Goal: Task Accomplishment & Management: Manage account settings

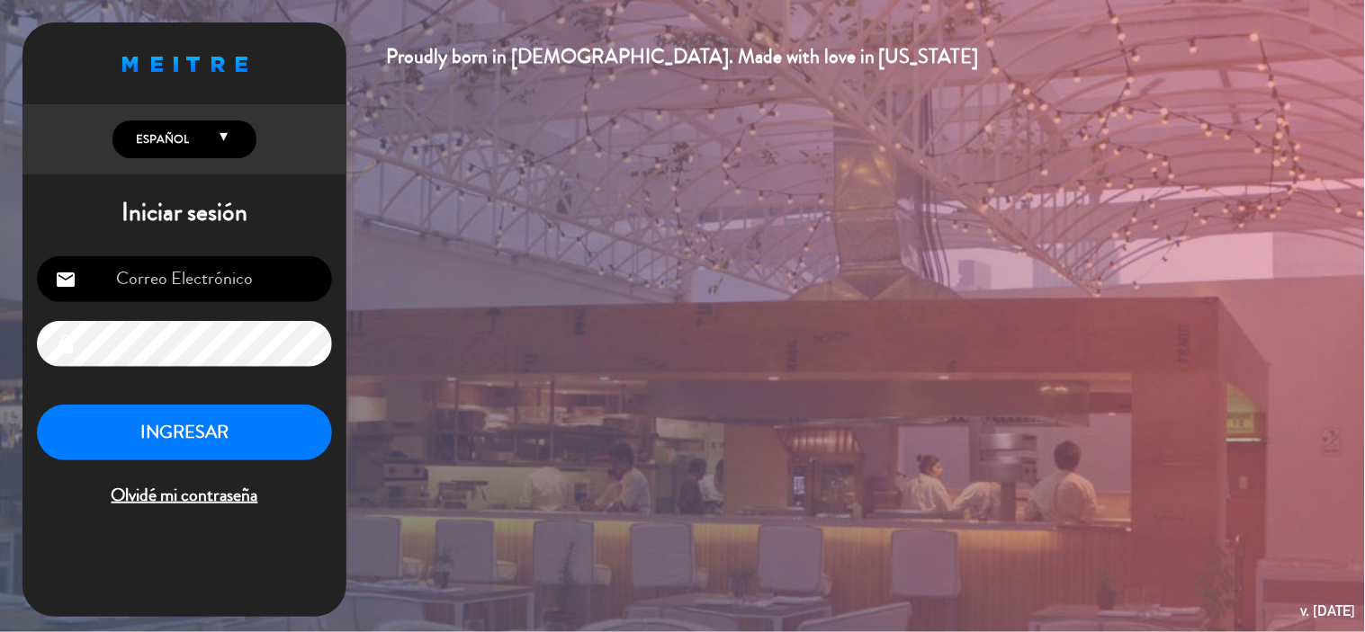
type input "[EMAIL_ADDRESS][DOMAIN_NAME]"
click at [273, 427] on button "INGRESAR" at bounding box center [184, 433] width 295 height 57
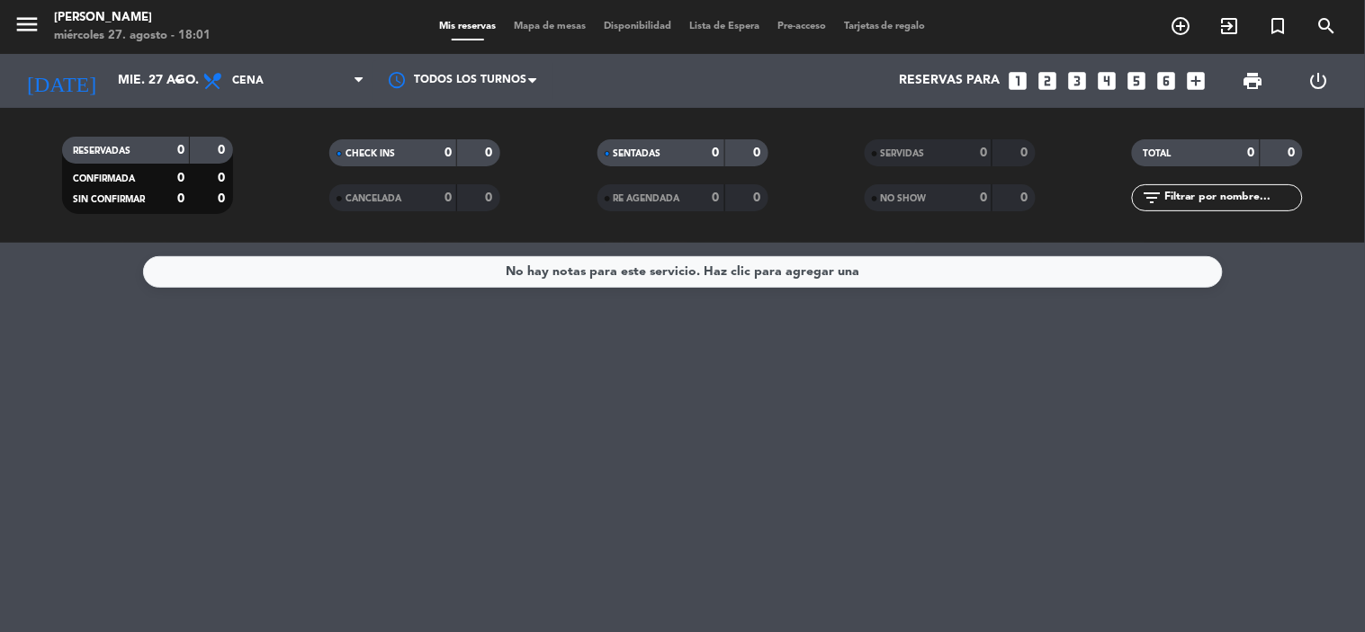
click at [329, 232] on div "RESERVADAS 0 0 CONFIRMADA 0 0 SIN CONFIRMAR 0 0 CHECK INS 0 0 CANCELADA 0 0 SEN…" at bounding box center [682, 175] width 1365 height 135
click at [149, 91] on input "mié. 27 ago." at bounding box center [194, 81] width 171 height 32
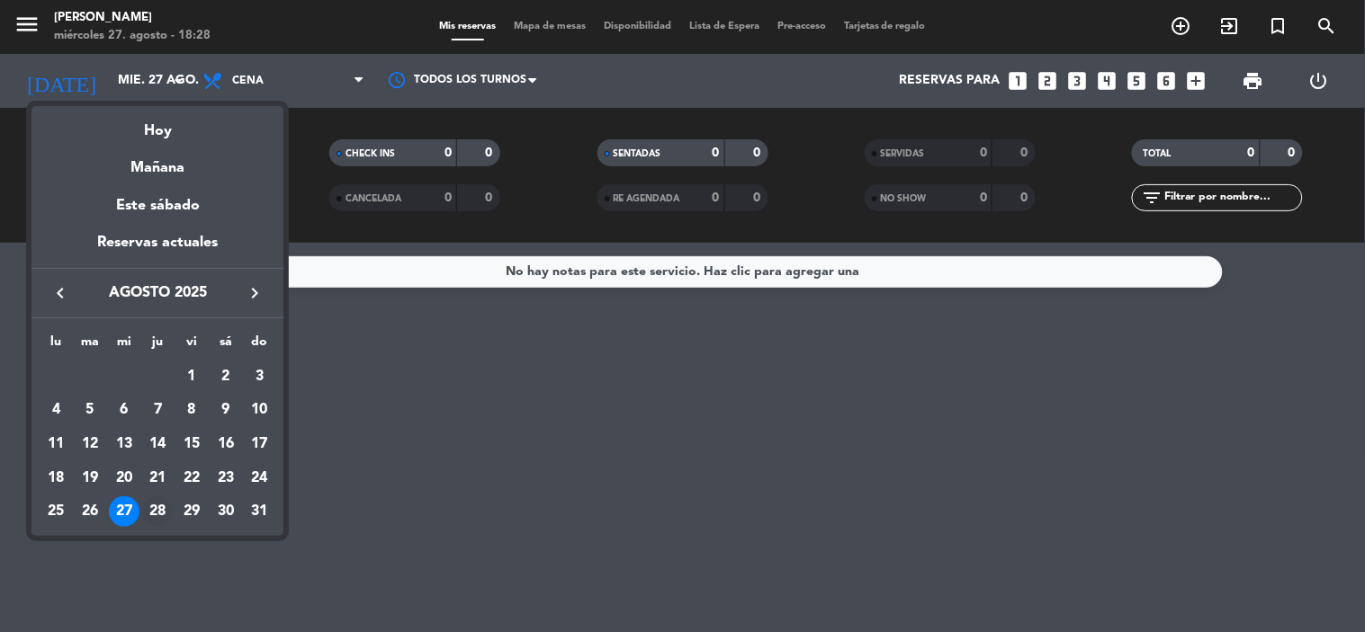
click at [153, 519] on div "28" at bounding box center [157, 512] width 31 height 31
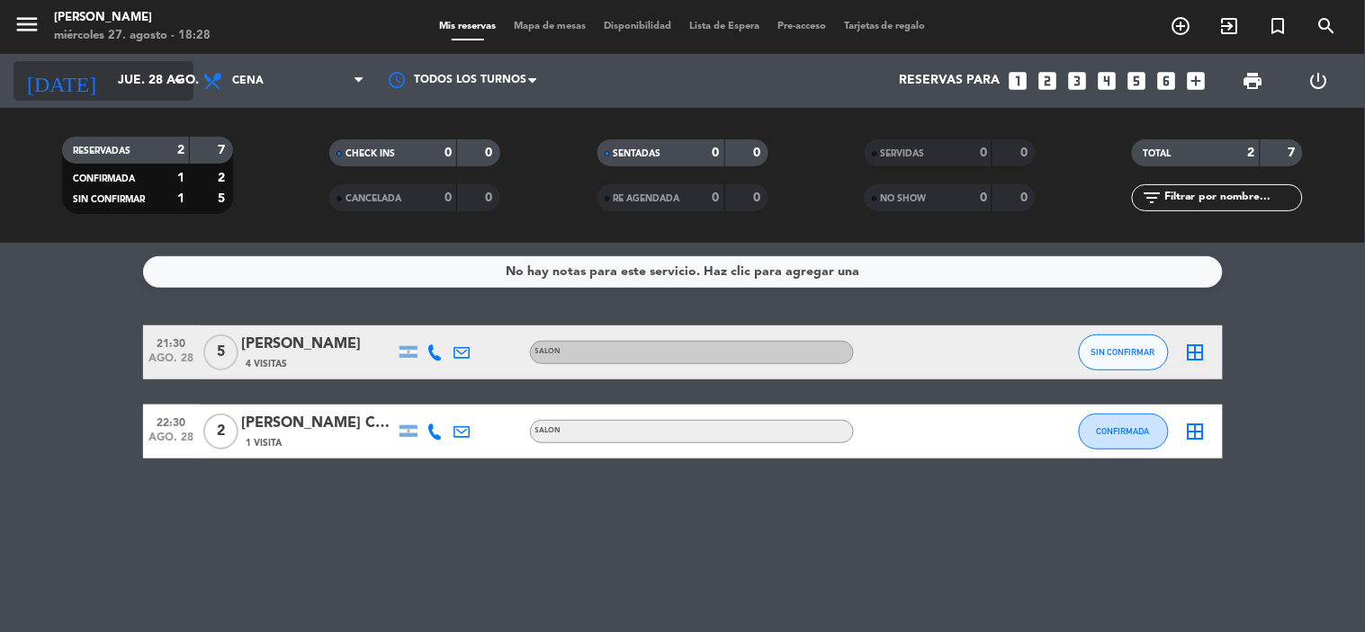
click at [128, 88] on input "jue. 28 ago." at bounding box center [194, 81] width 171 height 32
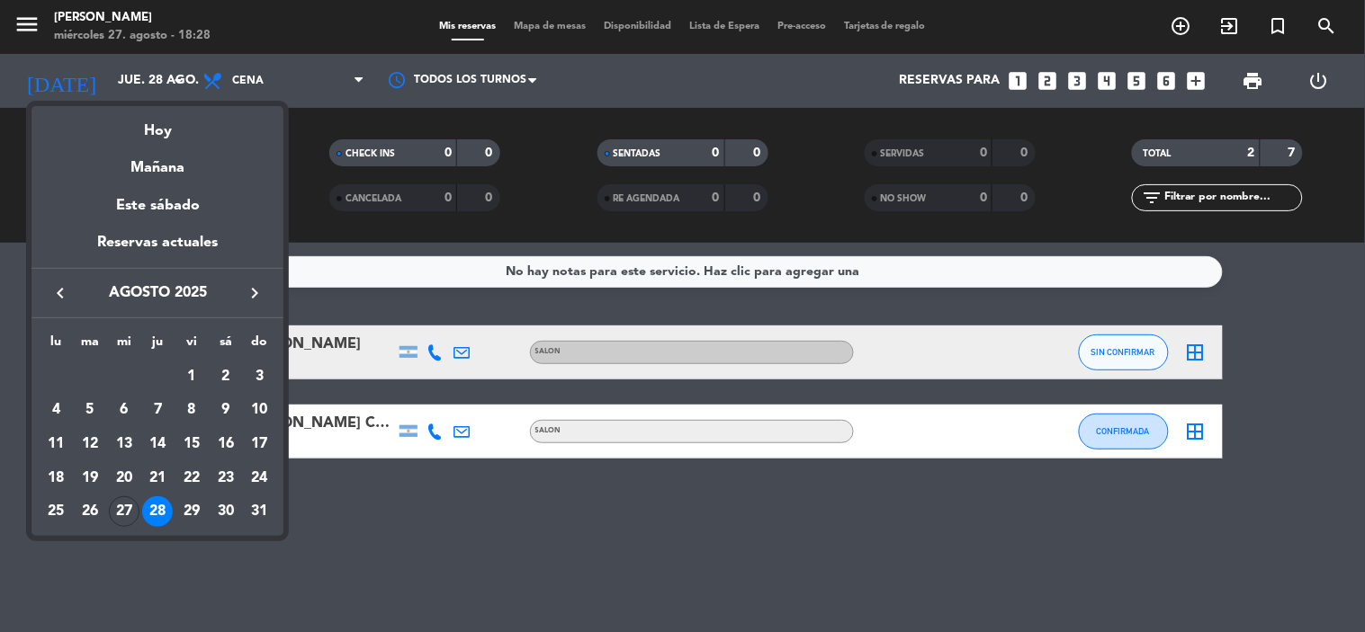
click at [247, 570] on div at bounding box center [682, 316] width 1365 height 632
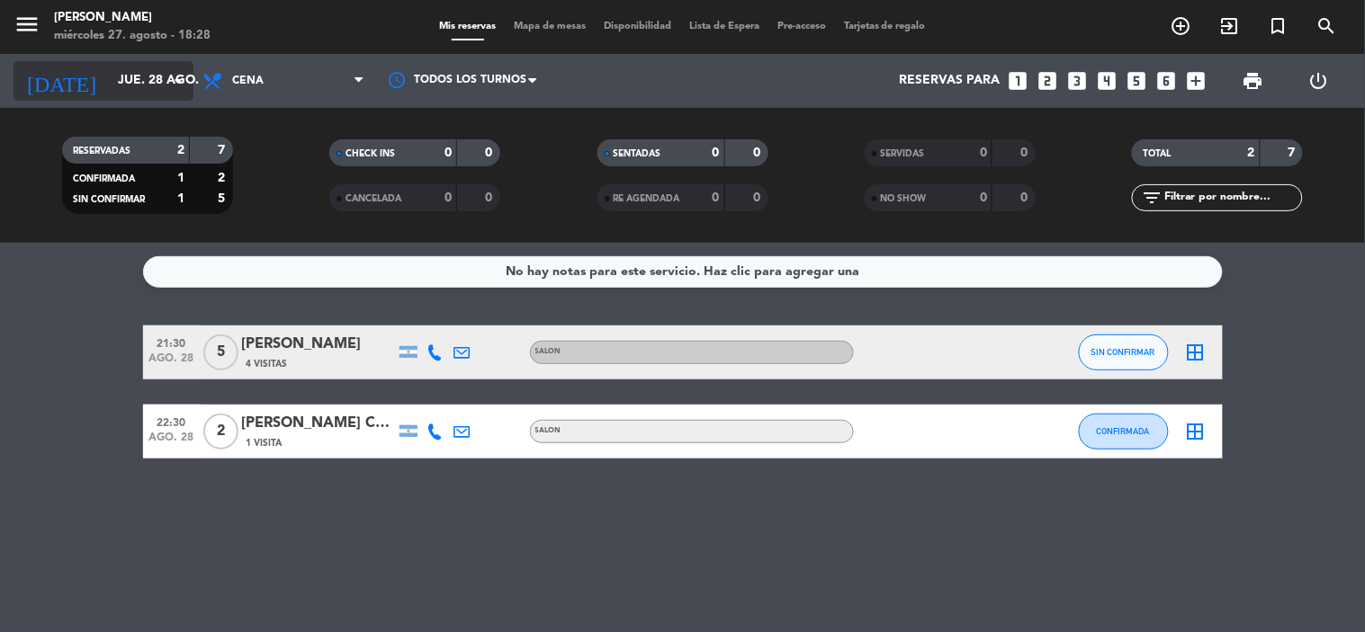
click at [121, 65] on input "jue. 28 ago." at bounding box center [194, 81] width 171 height 32
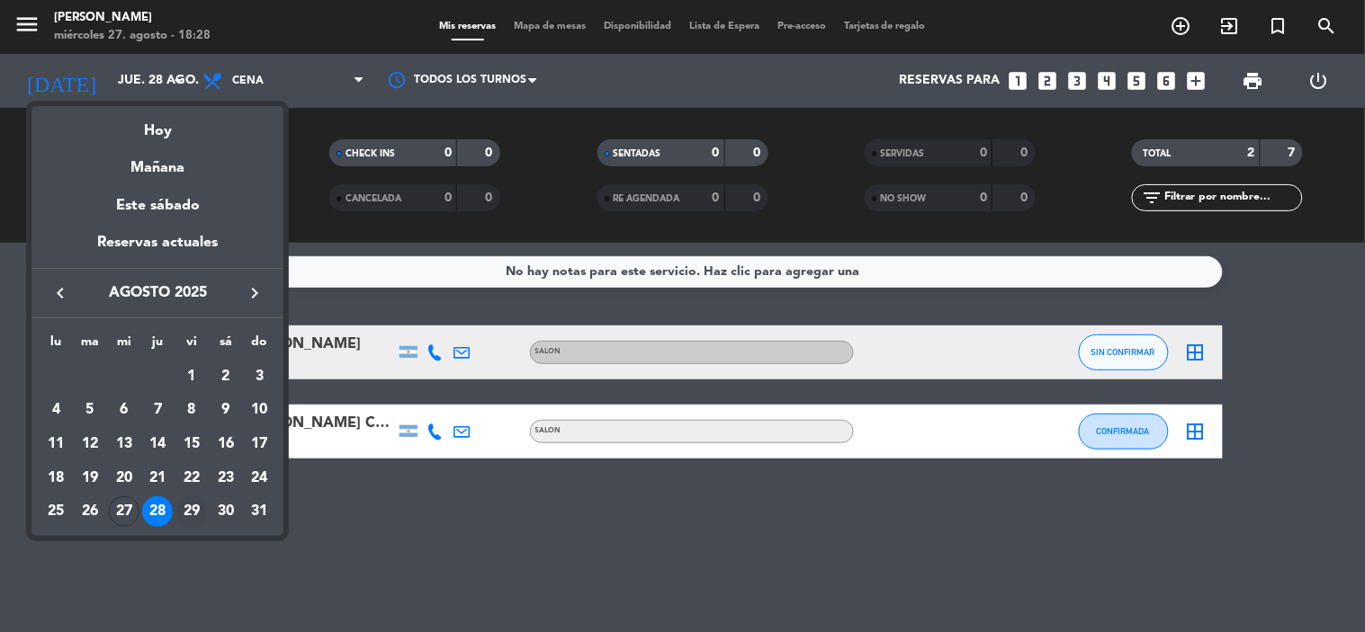
click at [184, 506] on div "29" at bounding box center [191, 512] width 31 height 31
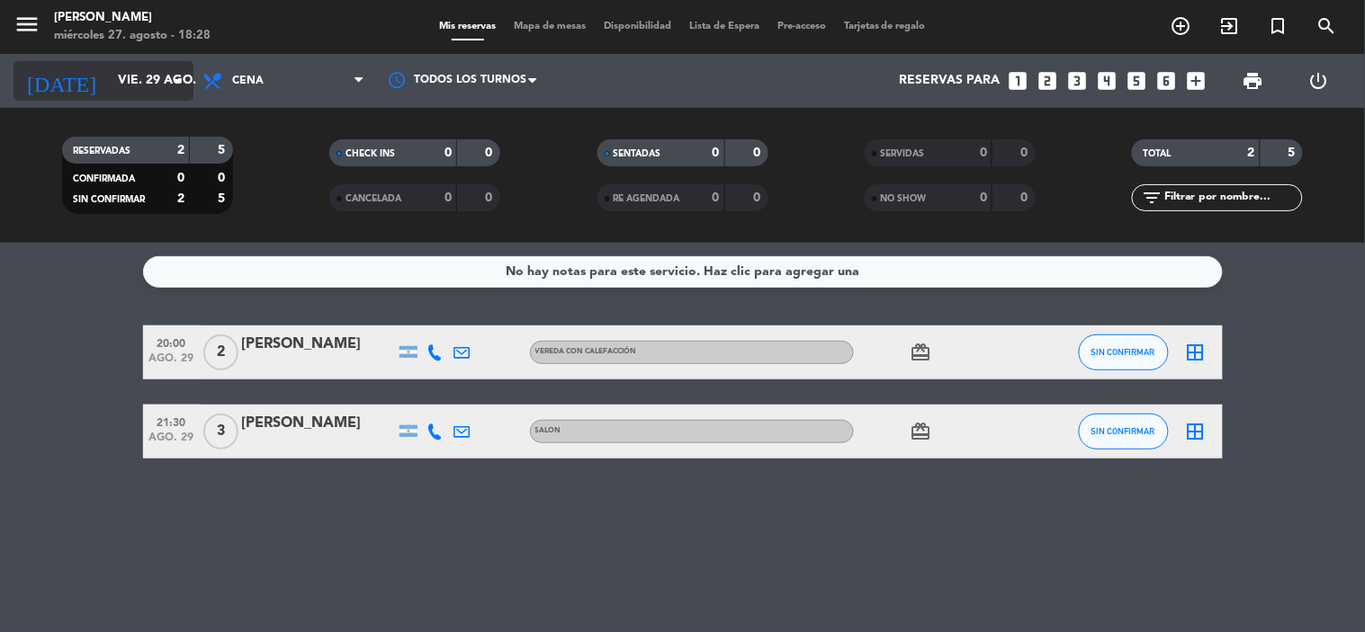
click at [144, 77] on input "vie. 29 ago." at bounding box center [194, 81] width 171 height 32
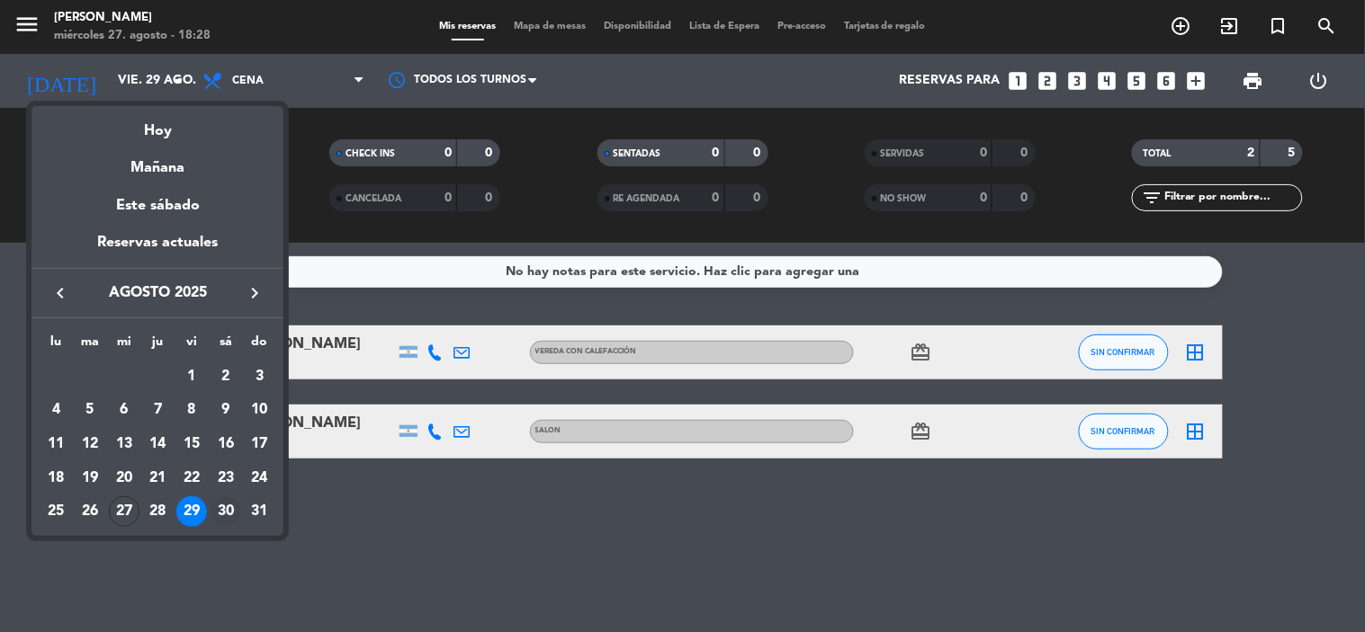
click at [219, 508] on div "30" at bounding box center [226, 512] width 31 height 31
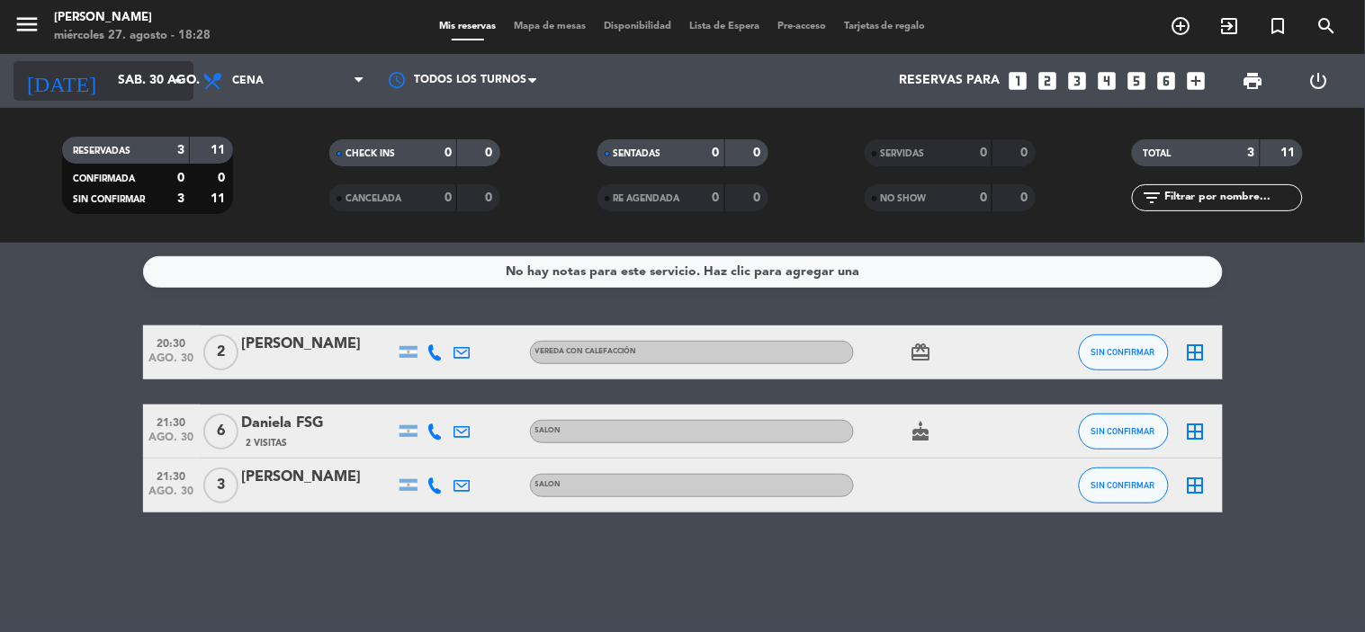
click at [109, 85] on input "sáb. 30 ago." at bounding box center [194, 81] width 171 height 32
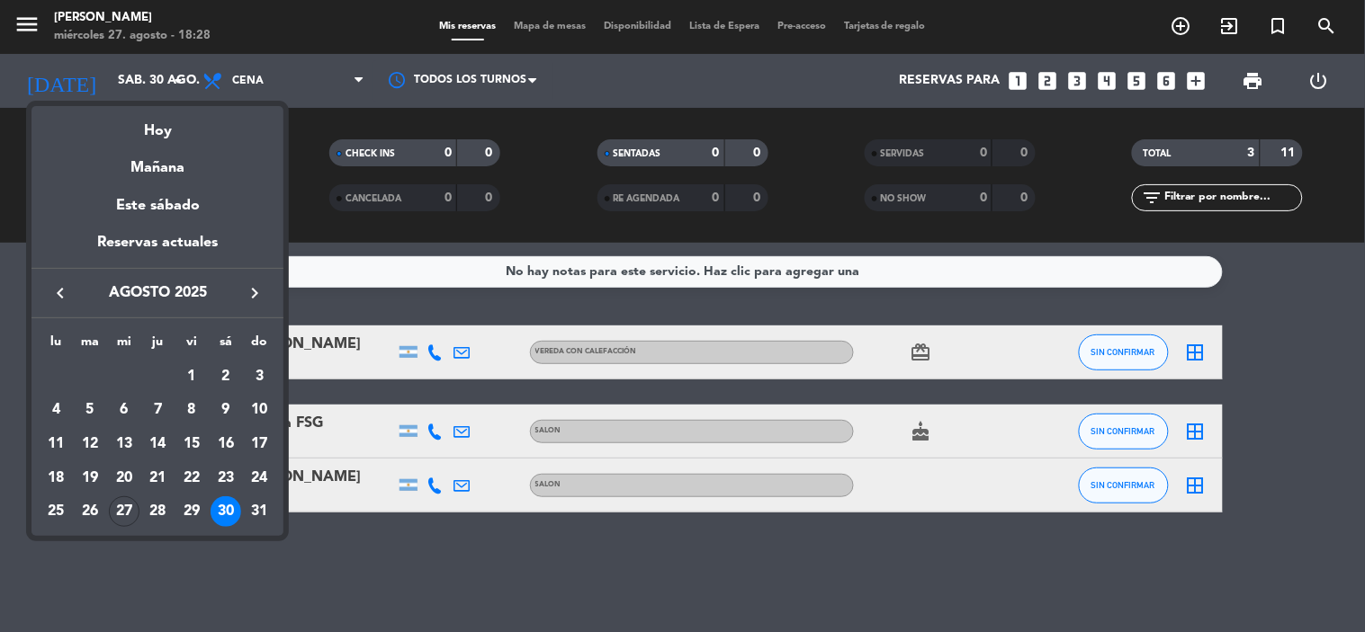
click at [263, 286] on icon "keyboard_arrow_right" at bounding box center [255, 293] width 22 height 22
click at [221, 408] on div "6" at bounding box center [226, 410] width 31 height 31
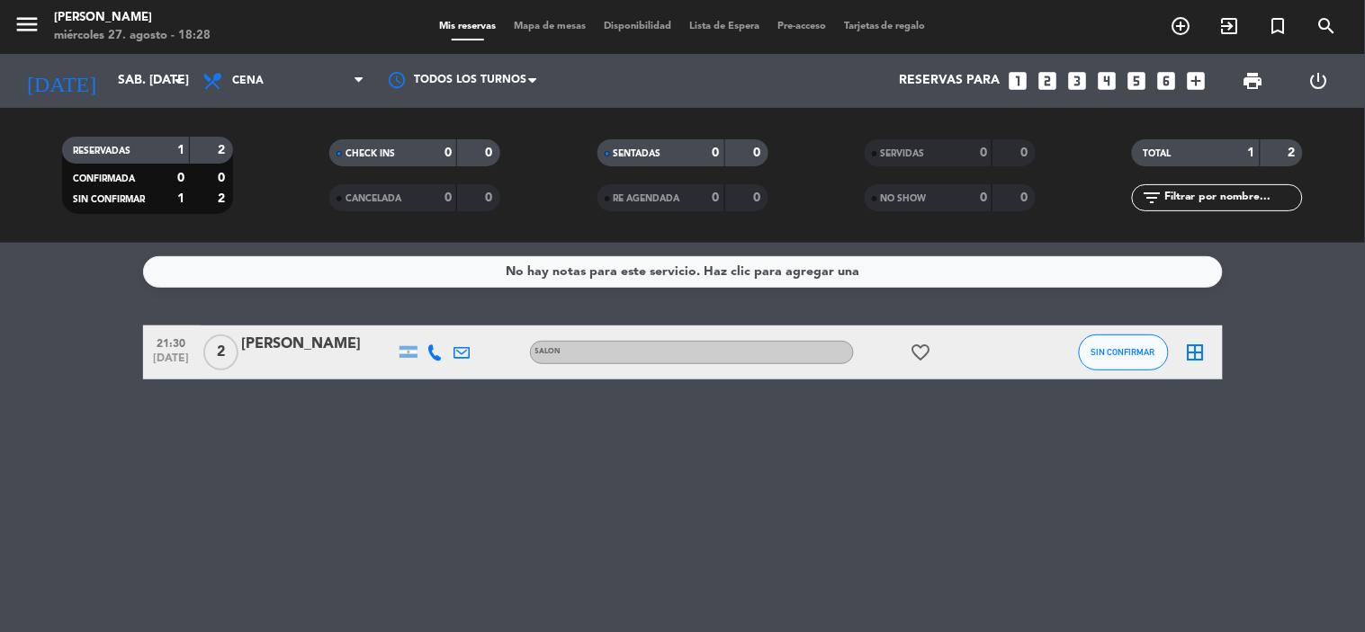
click at [918, 354] on icon "favorite_border" at bounding box center [921, 353] width 22 height 22
click at [109, 91] on input "sáb. [DATE]" at bounding box center [194, 81] width 171 height 32
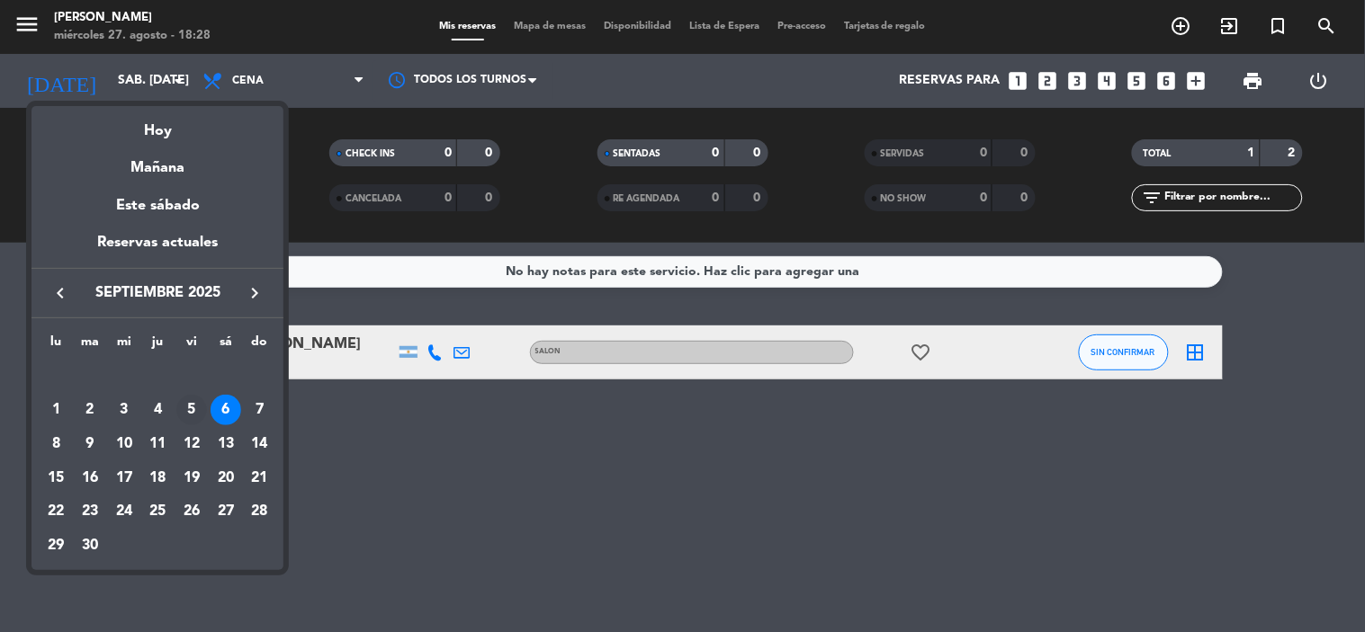
click at [193, 399] on div "5" at bounding box center [191, 410] width 31 height 31
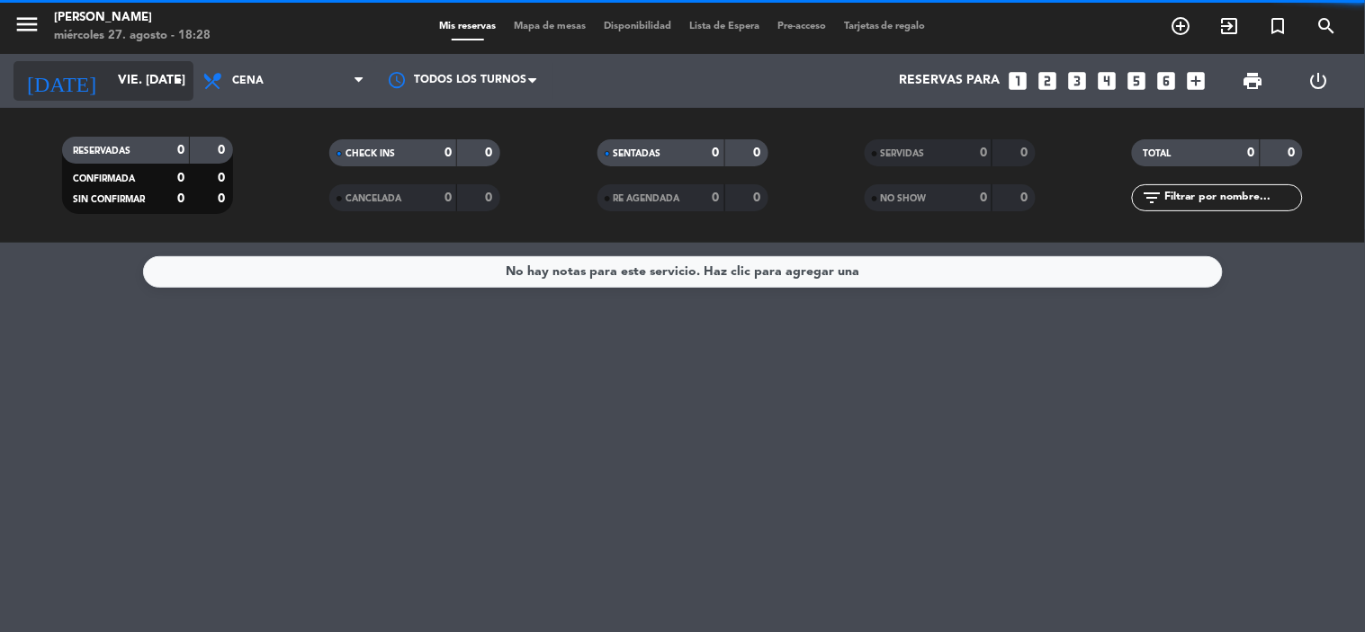
click at [139, 94] on input "vie. [DATE]" at bounding box center [194, 81] width 171 height 32
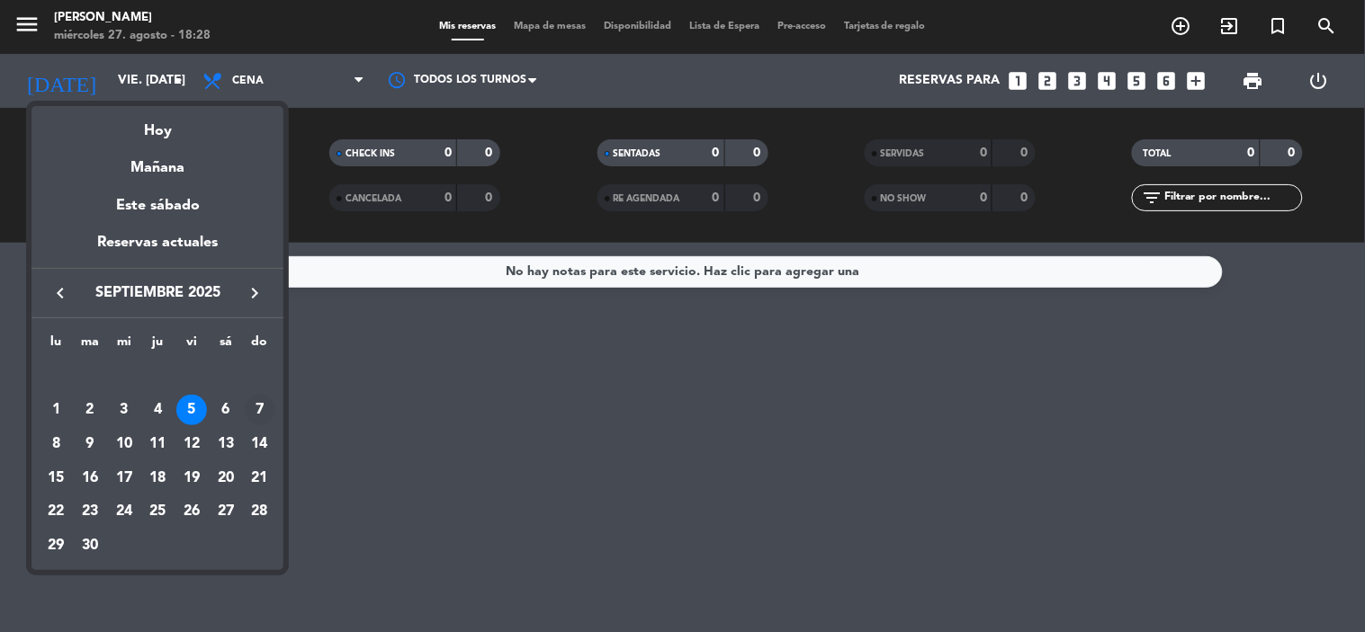
click at [255, 409] on div "7" at bounding box center [260, 410] width 31 height 31
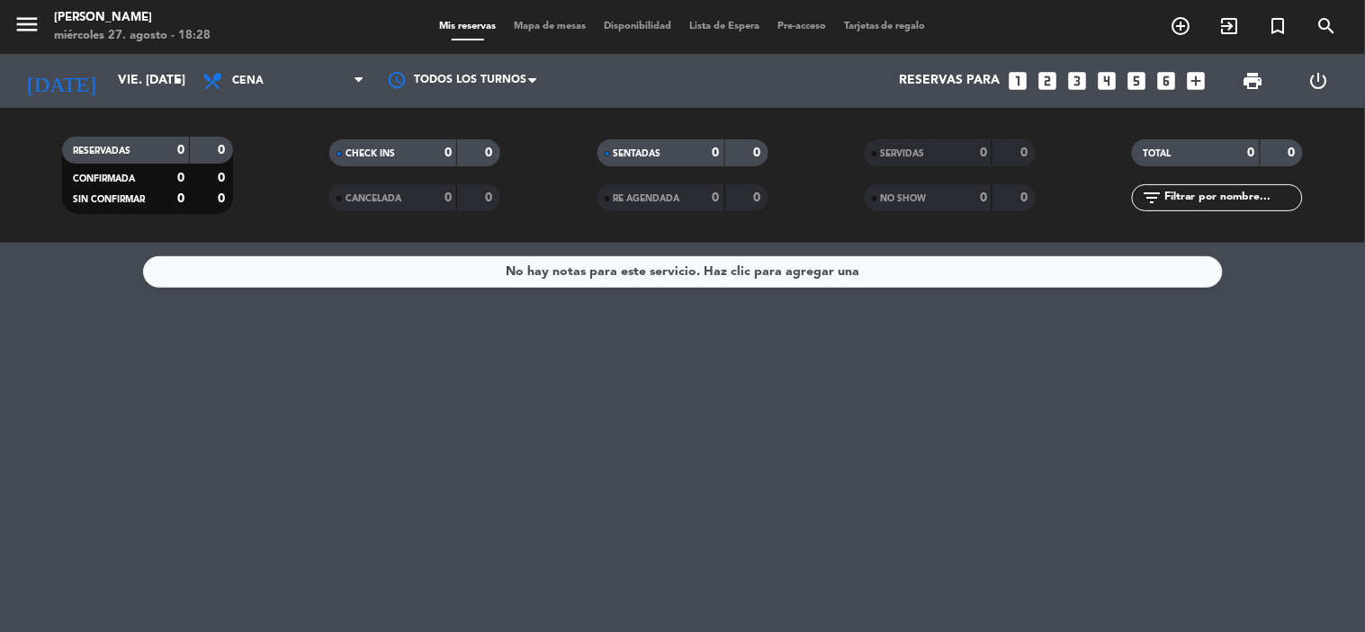
type input "dom. [DATE]"
